Goal: Task Accomplishment & Management: Manage account settings

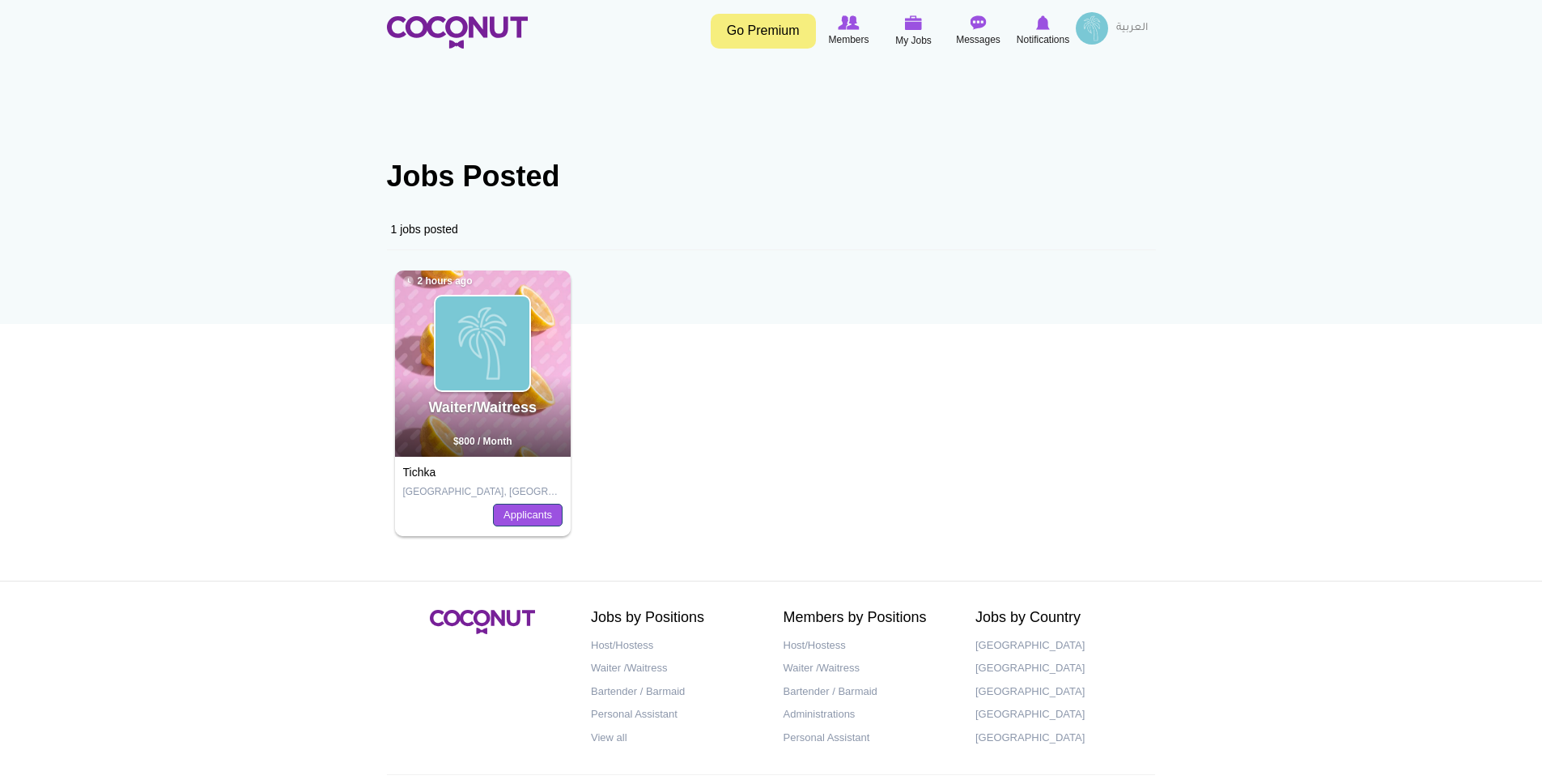
click at [545, 518] on link "Applicants" at bounding box center [528, 514] width 70 height 22
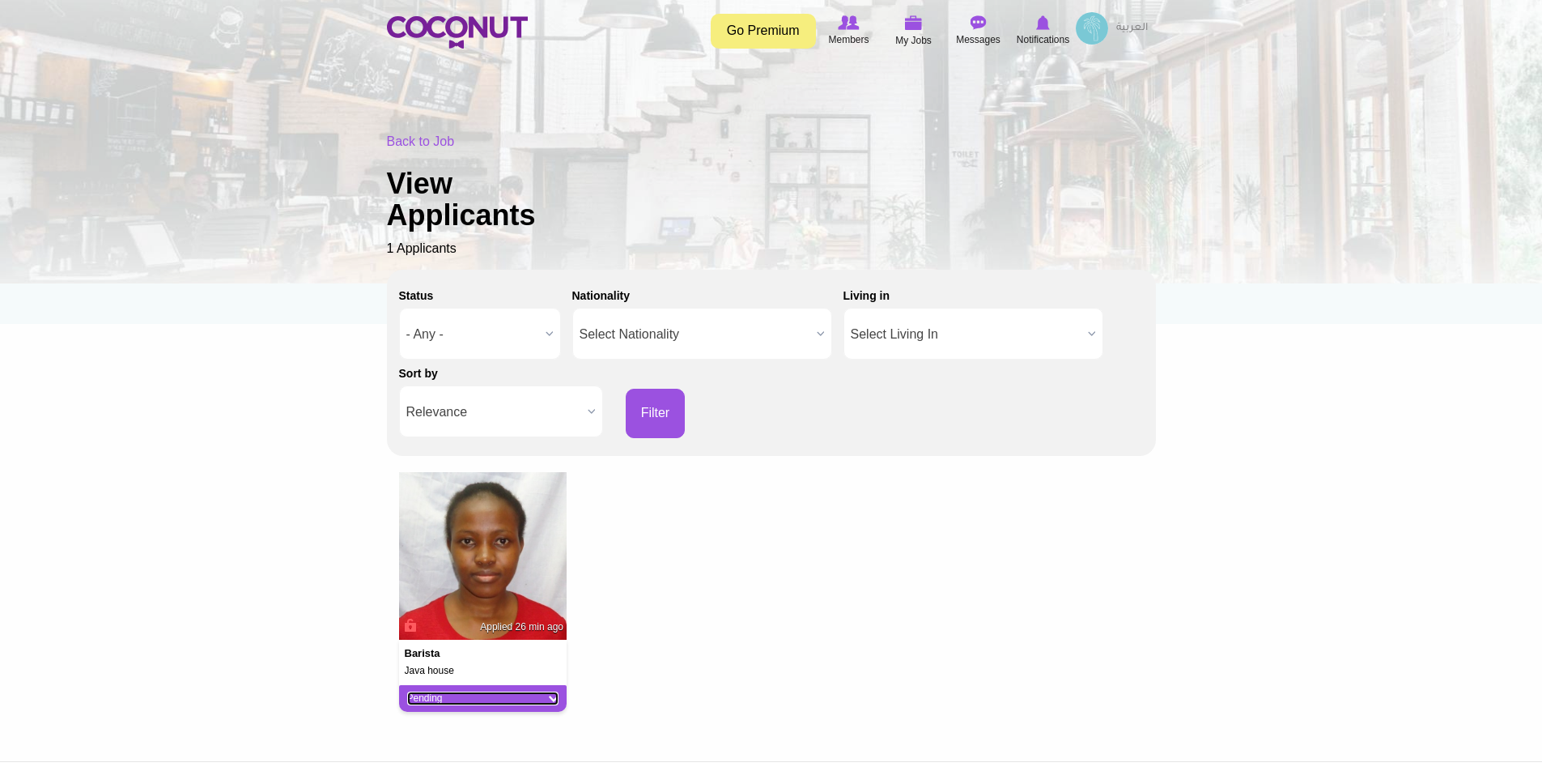
click at [552, 697] on link "Pending" at bounding box center [483, 698] width 152 height 14
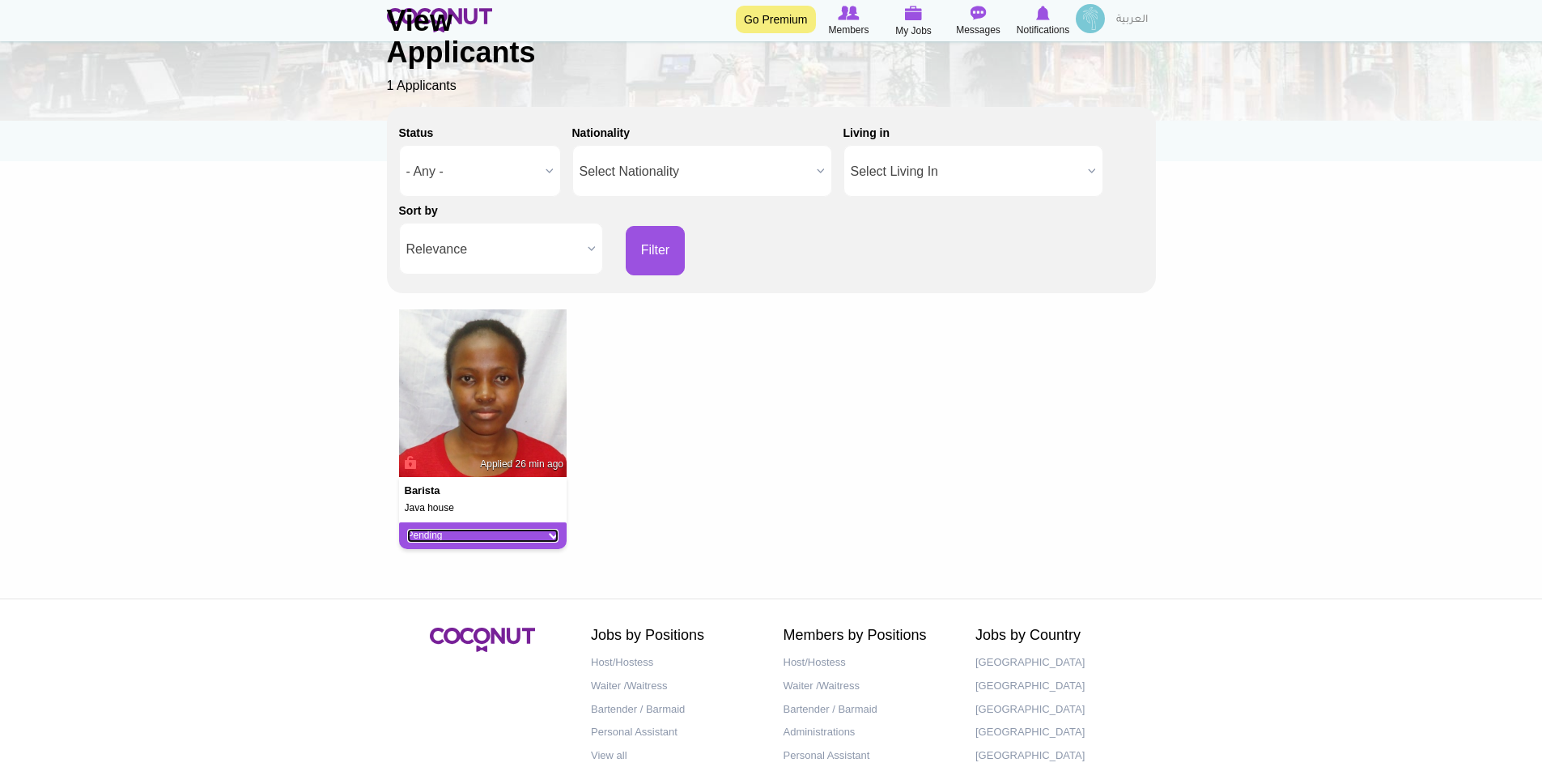
scroll to position [167, 0]
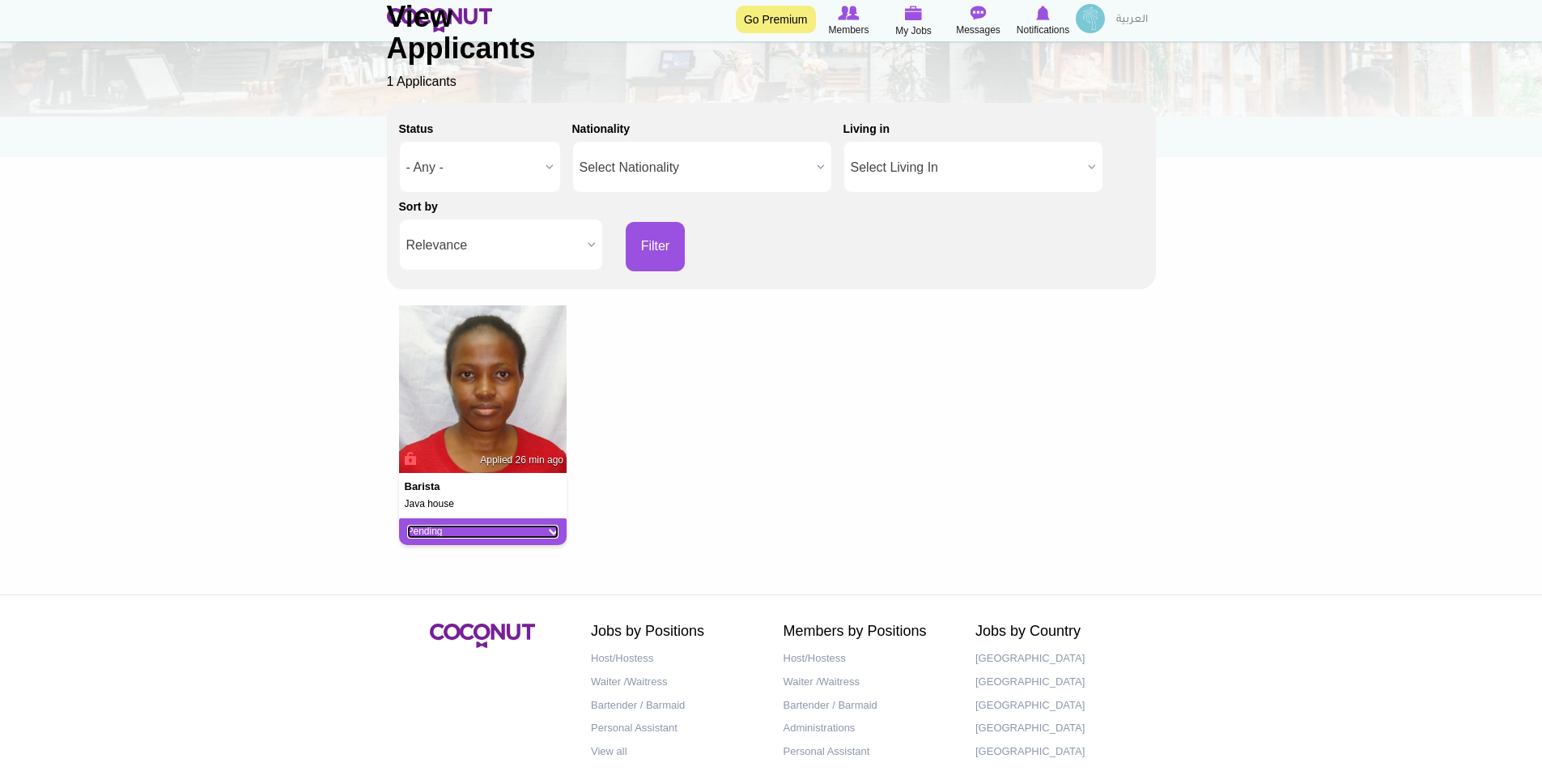
click at [554, 534] on link "Pending" at bounding box center [483, 532] width 152 height 14
drag, startPoint x: 393, startPoint y: 510, endPoint x: 433, endPoint y: 484, distance: 47.7
click at [393, 510] on div "barista Java house Applied 26 min ago Pending Pending Good Fit Maybe Not a Fit" at bounding box center [483, 432] width 193 height 252
click at [442, 475] on div "barista Java house Applied 26 min ago" at bounding box center [483, 491] width 169 height 37
click at [441, 404] on img at bounding box center [483, 390] width 169 height 169
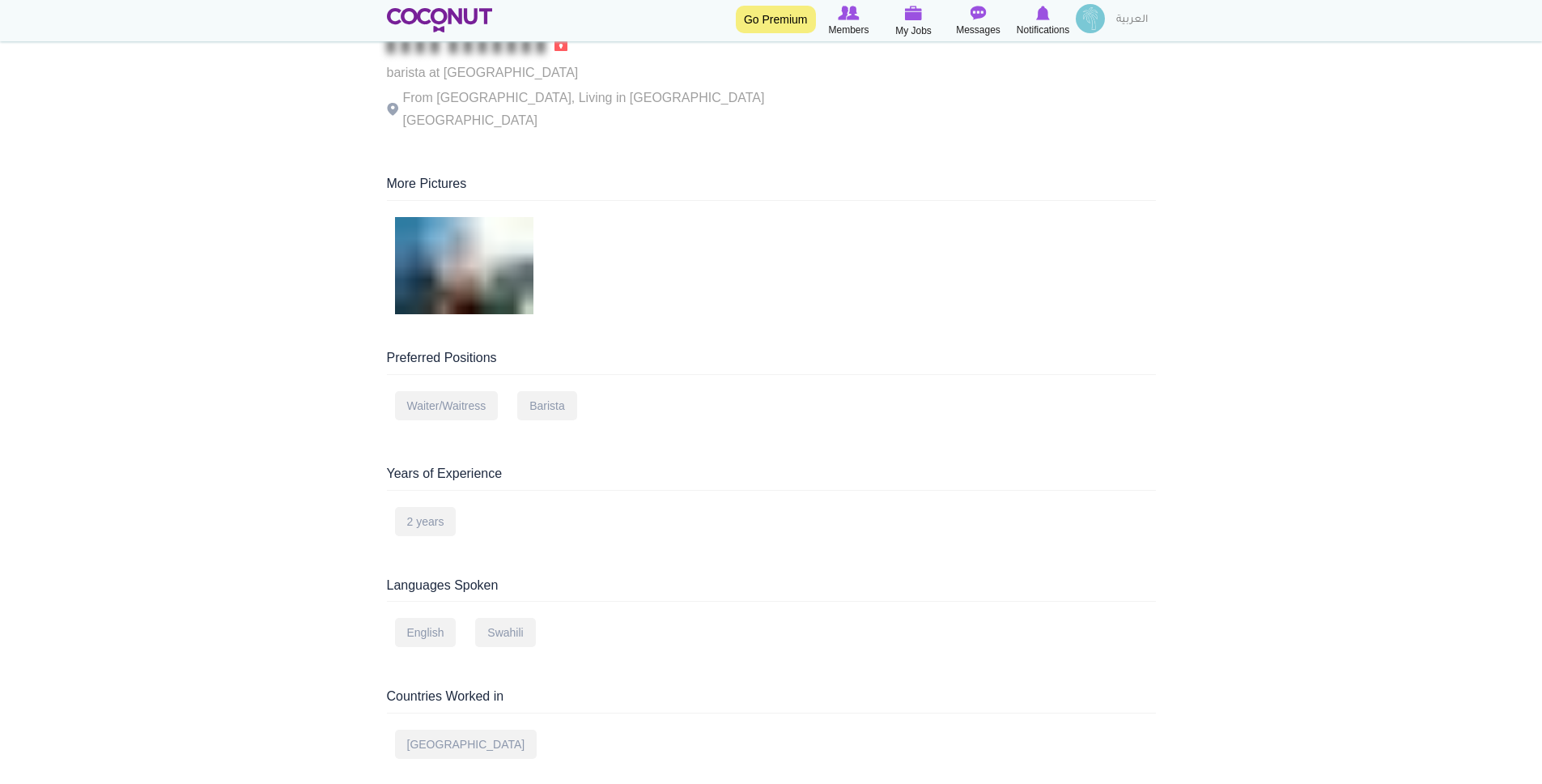
scroll to position [369, 0]
